Goal: Ask a question

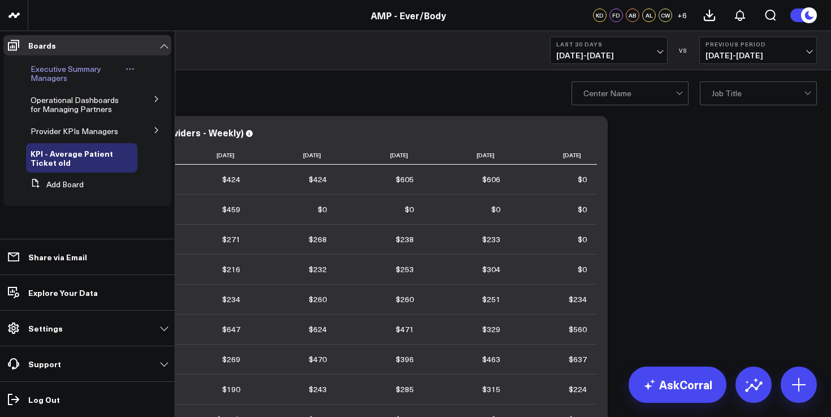
click at [44, 68] on span "Executive Summary Managers" at bounding box center [66, 73] width 71 height 20
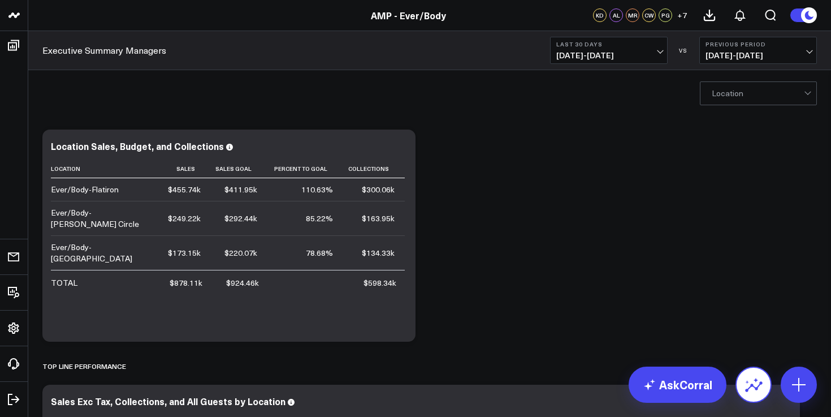
click at [737, 388] on button at bounding box center [753, 384] width 36 height 36
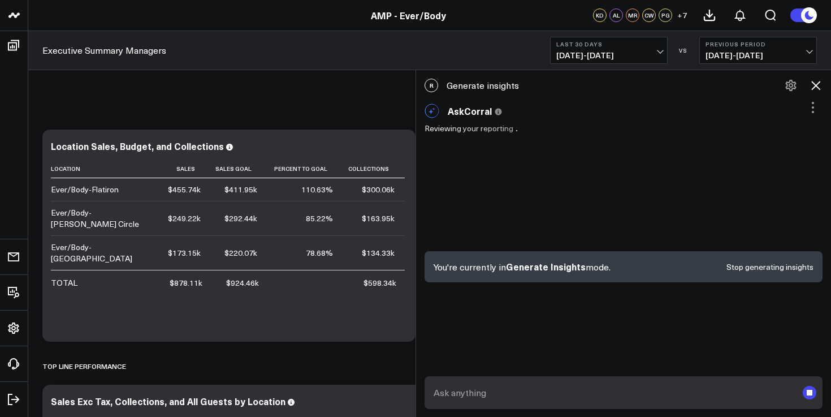
click at [519, 380] on form at bounding box center [623, 392] width 398 height 33
click at [519, 395] on textarea at bounding box center [614, 392] width 366 height 20
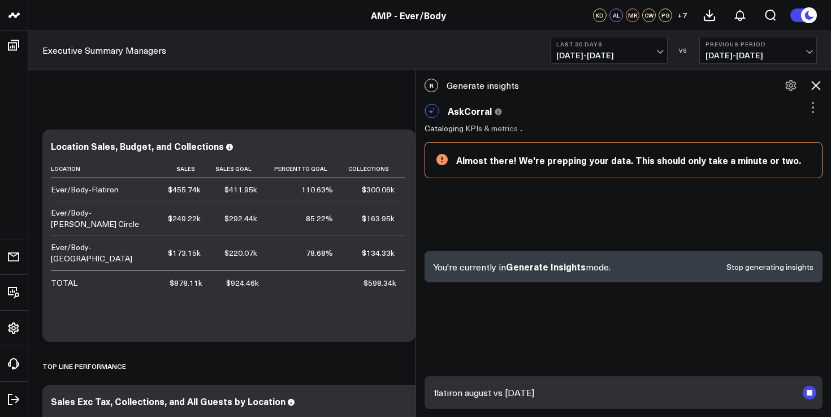
type textarea "flatiron august vs july"
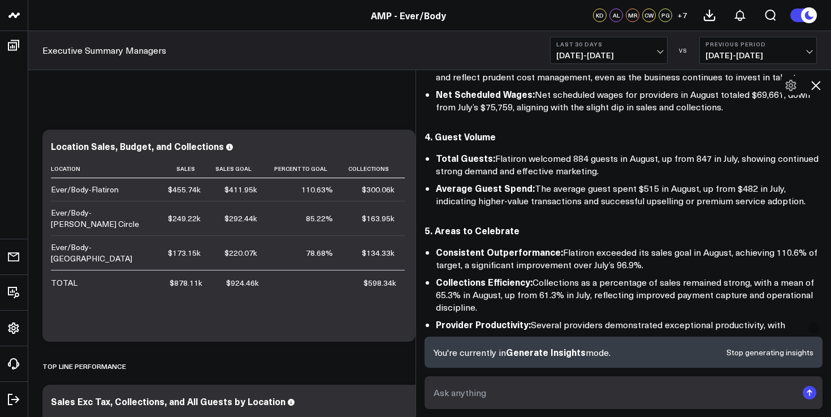
scroll to position [1552, 0]
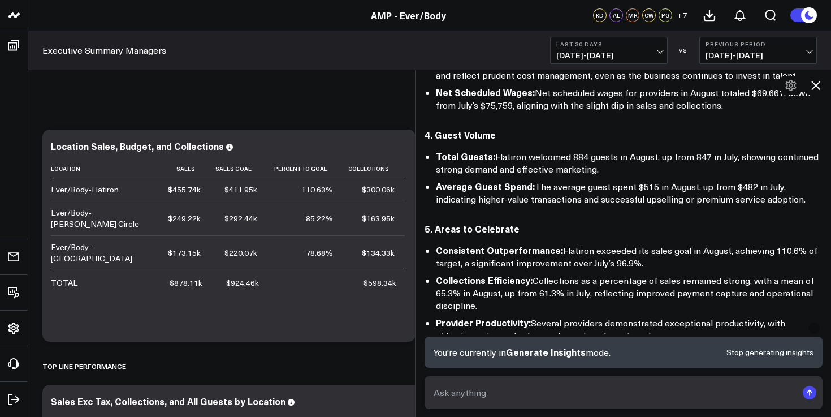
click at [594, 60] on span "[DATE] - [DATE]" at bounding box center [608, 55] width 105 height 9
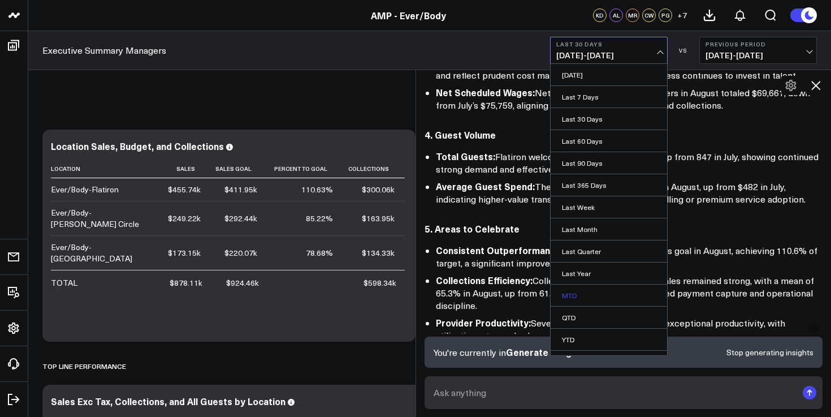
click at [579, 300] on link "MTD" at bounding box center [609, 294] width 116 height 21
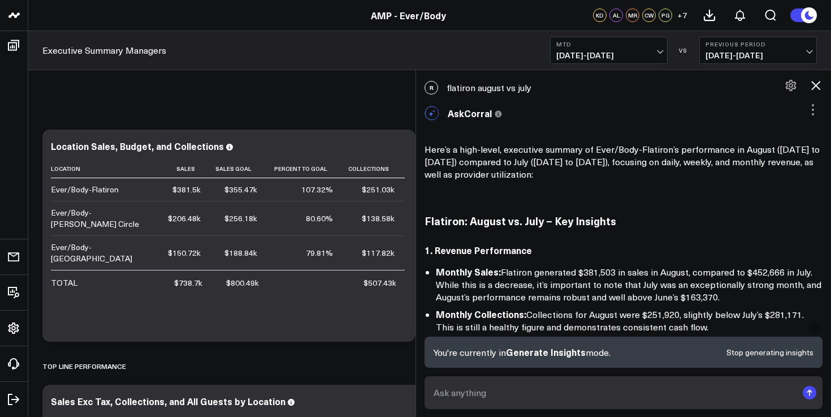
scroll to position [1008, 0]
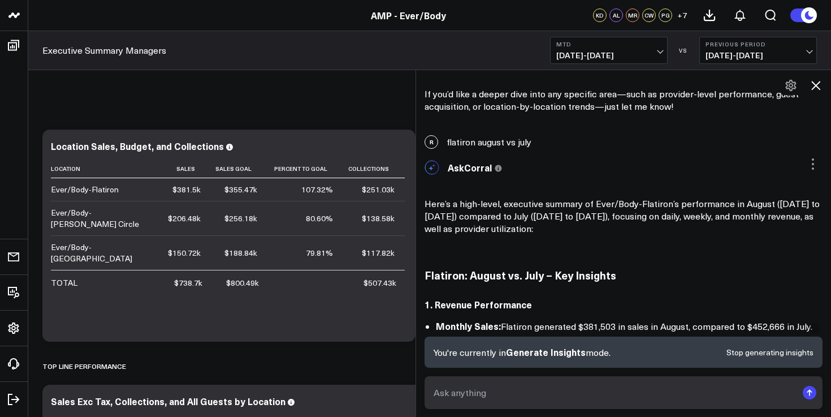
click at [509, 141] on div "R flatiron august vs july" at bounding box center [623, 141] width 415 height 25
copy div "flatiron august vs july"
click at [458, 392] on textarea at bounding box center [614, 392] width 366 height 20
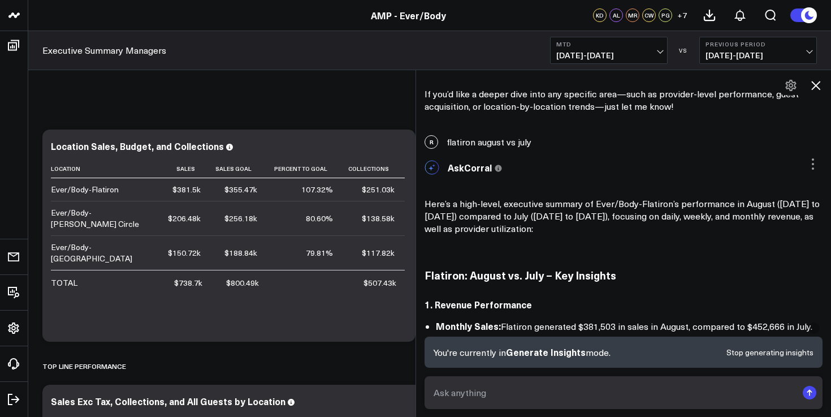
paste textarea "flatiron august vs july"
type textarea "flatiron august vs july"
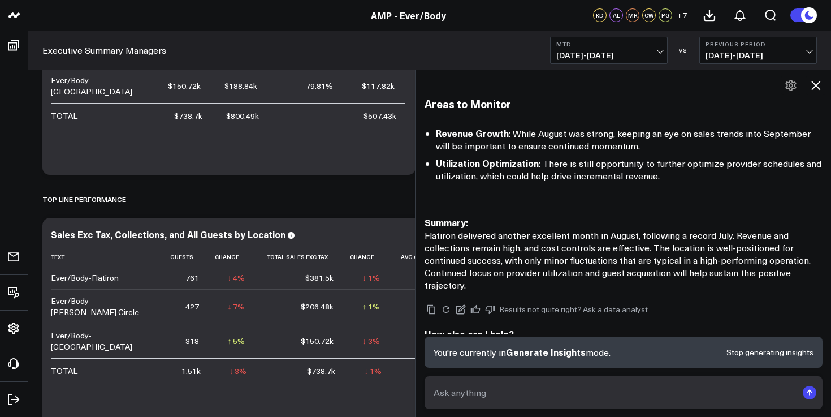
scroll to position [0, 0]
